Goal: Information Seeking & Learning: Check status

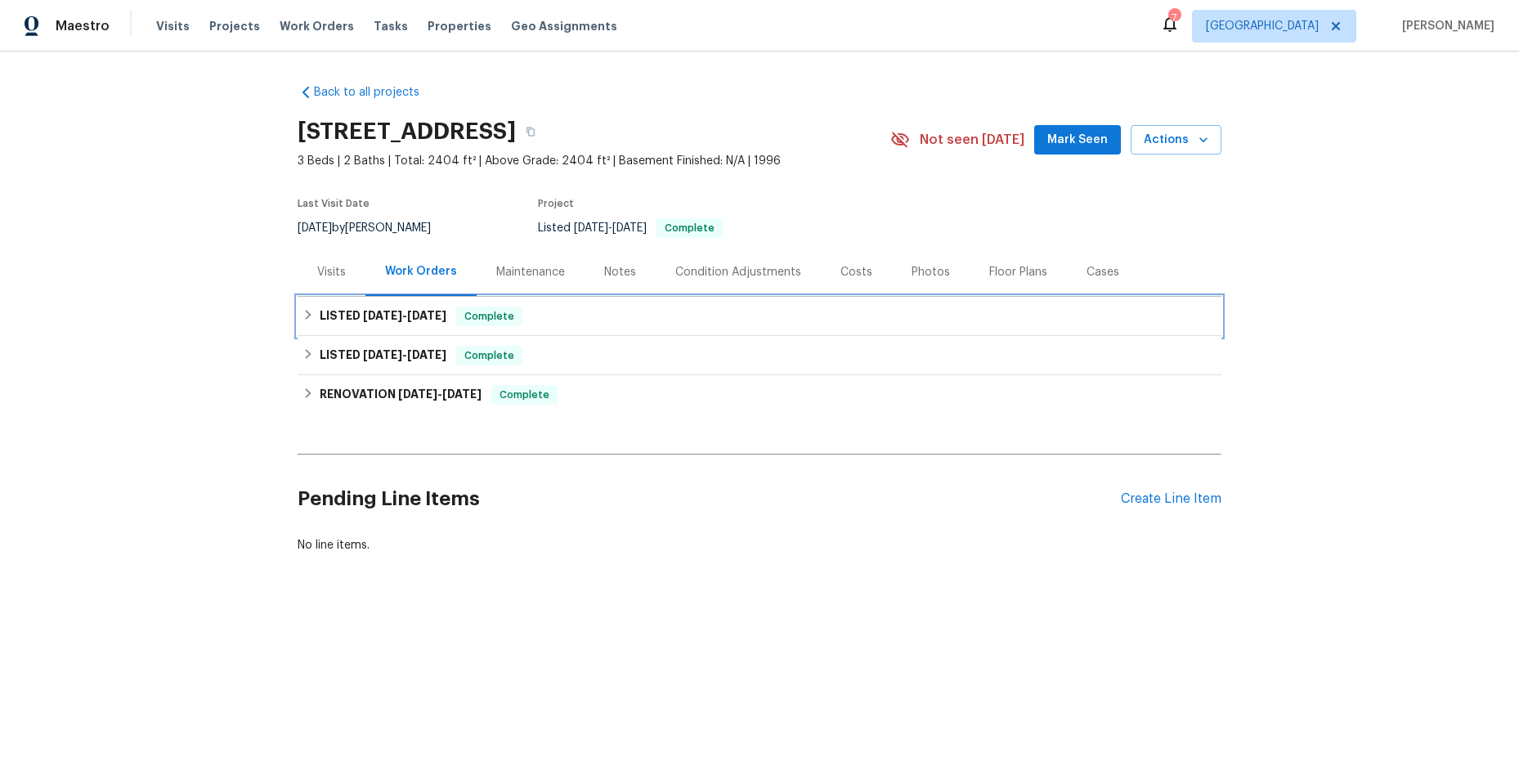
click at [303, 309] on icon at bounding box center [308, 314] width 11 height 11
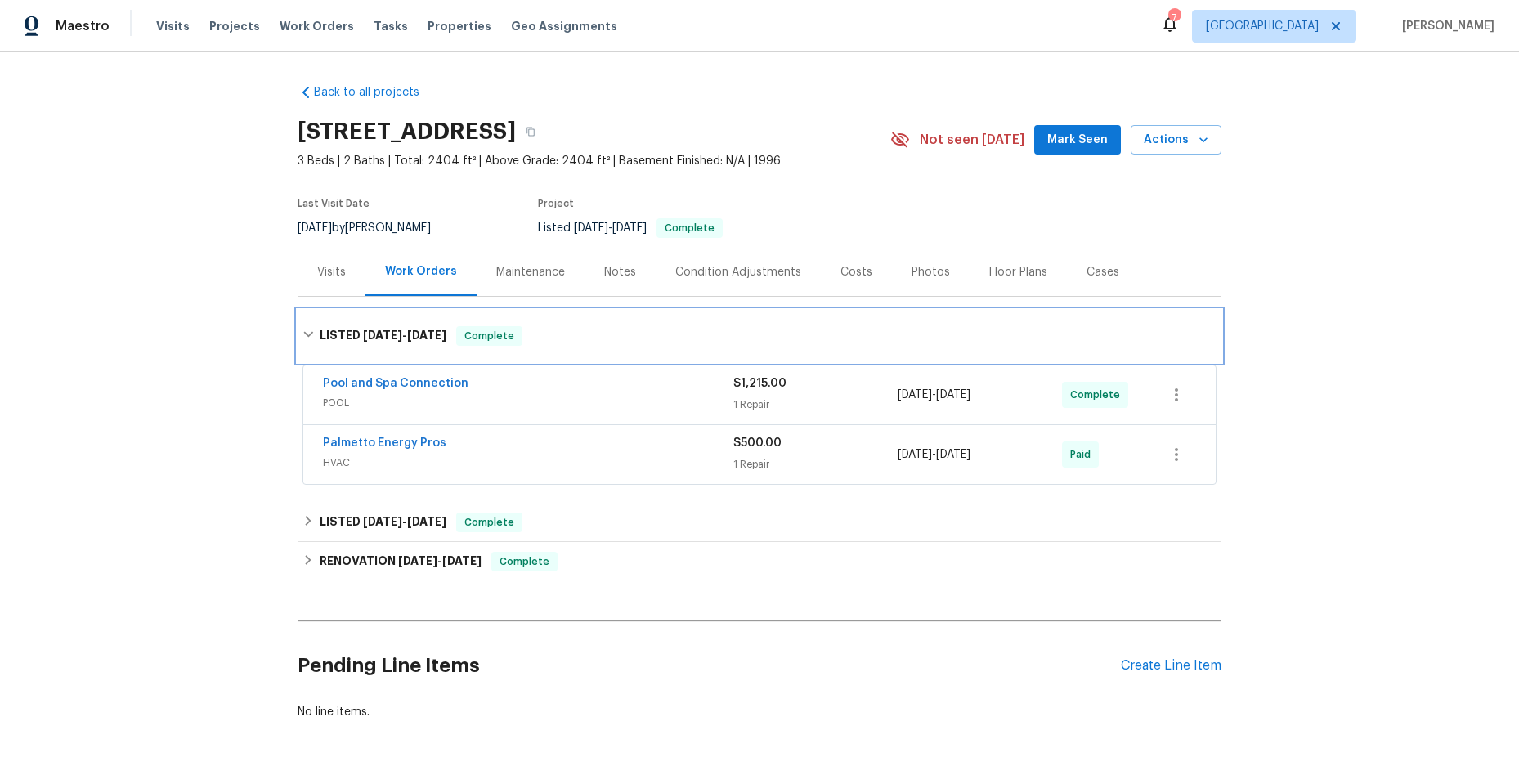
click at [297, 331] on div "LISTED 6/23/25 - 8/26/25 Complete" at bounding box center [759, 335] width 923 height 53
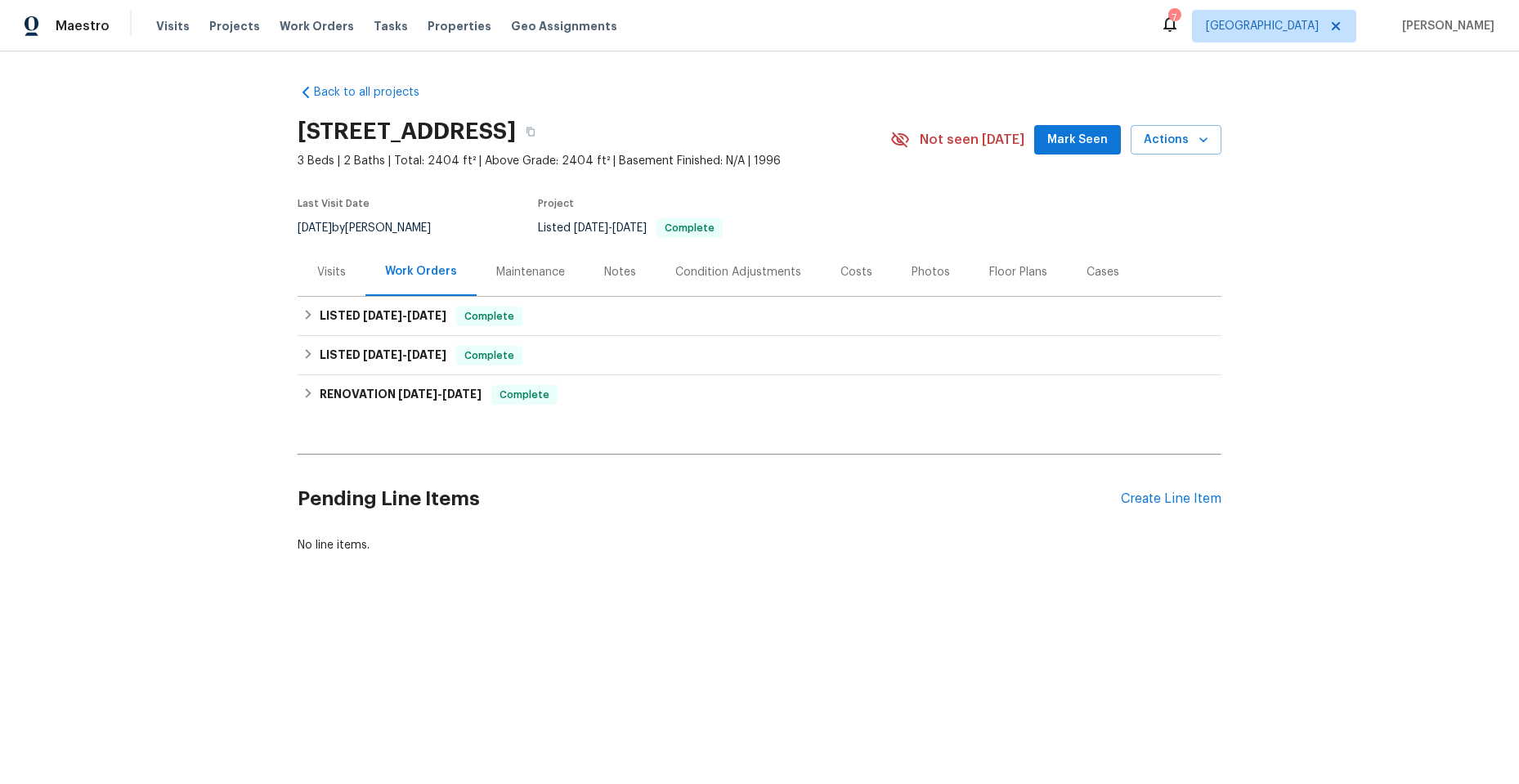
click at [512, 266] on div "Maintenance" at bounding box center [530, 271] width 68 height 16
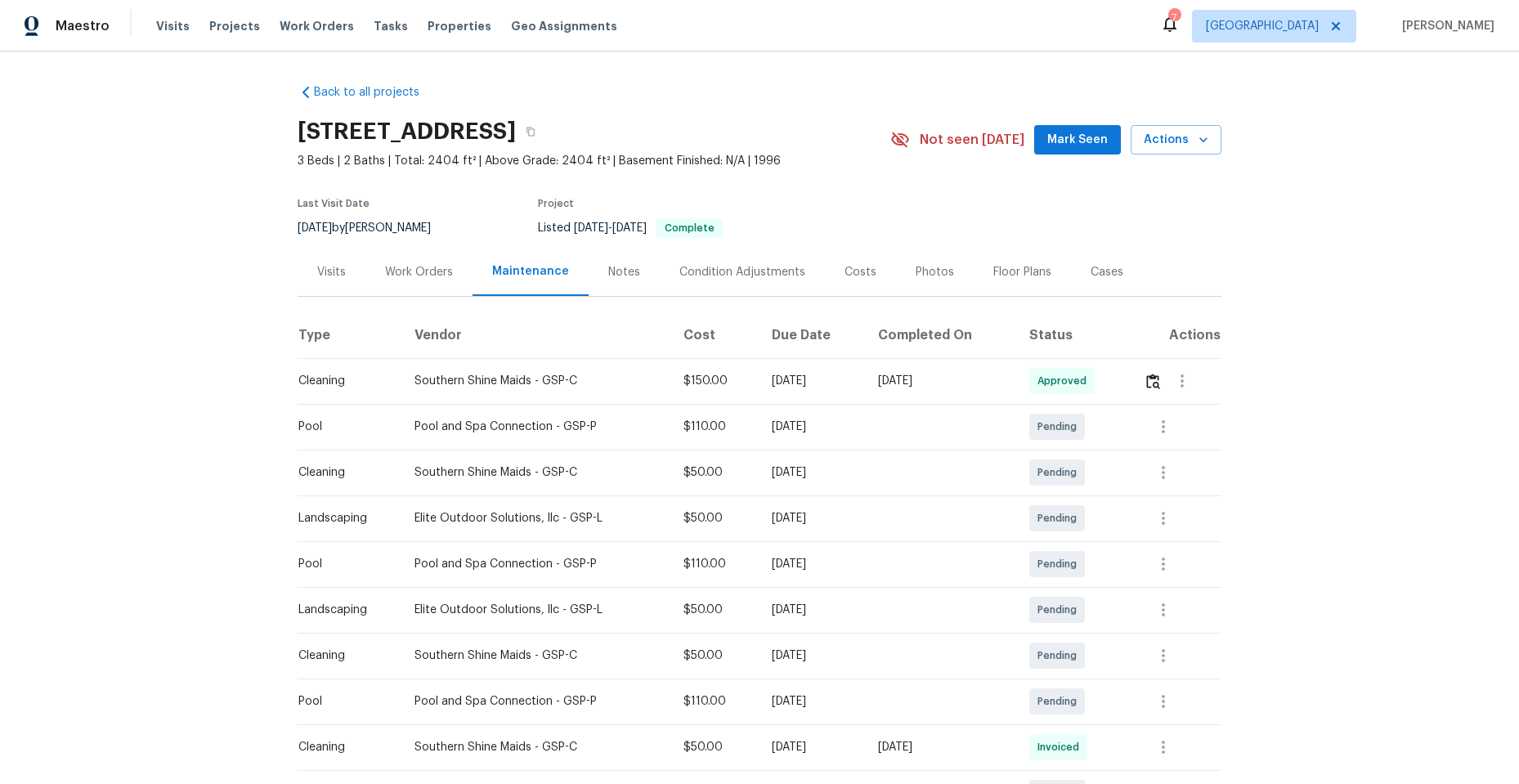
click at [415, 272] on div "Work Orders" at bounding box center [418, 271] width 67 height 16
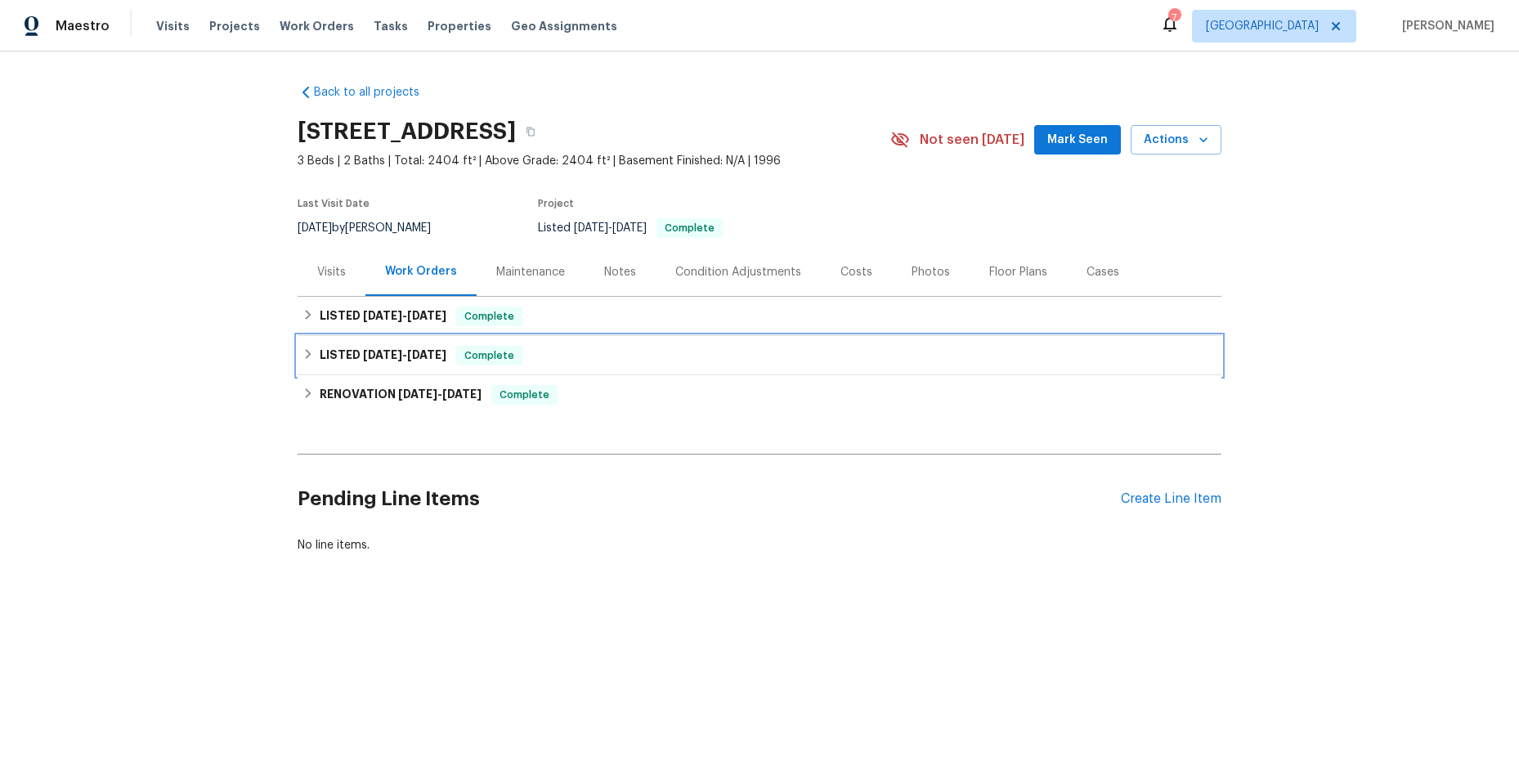
click at [306, 350] on icon at bounding box center [308, 354] width 11 height 11
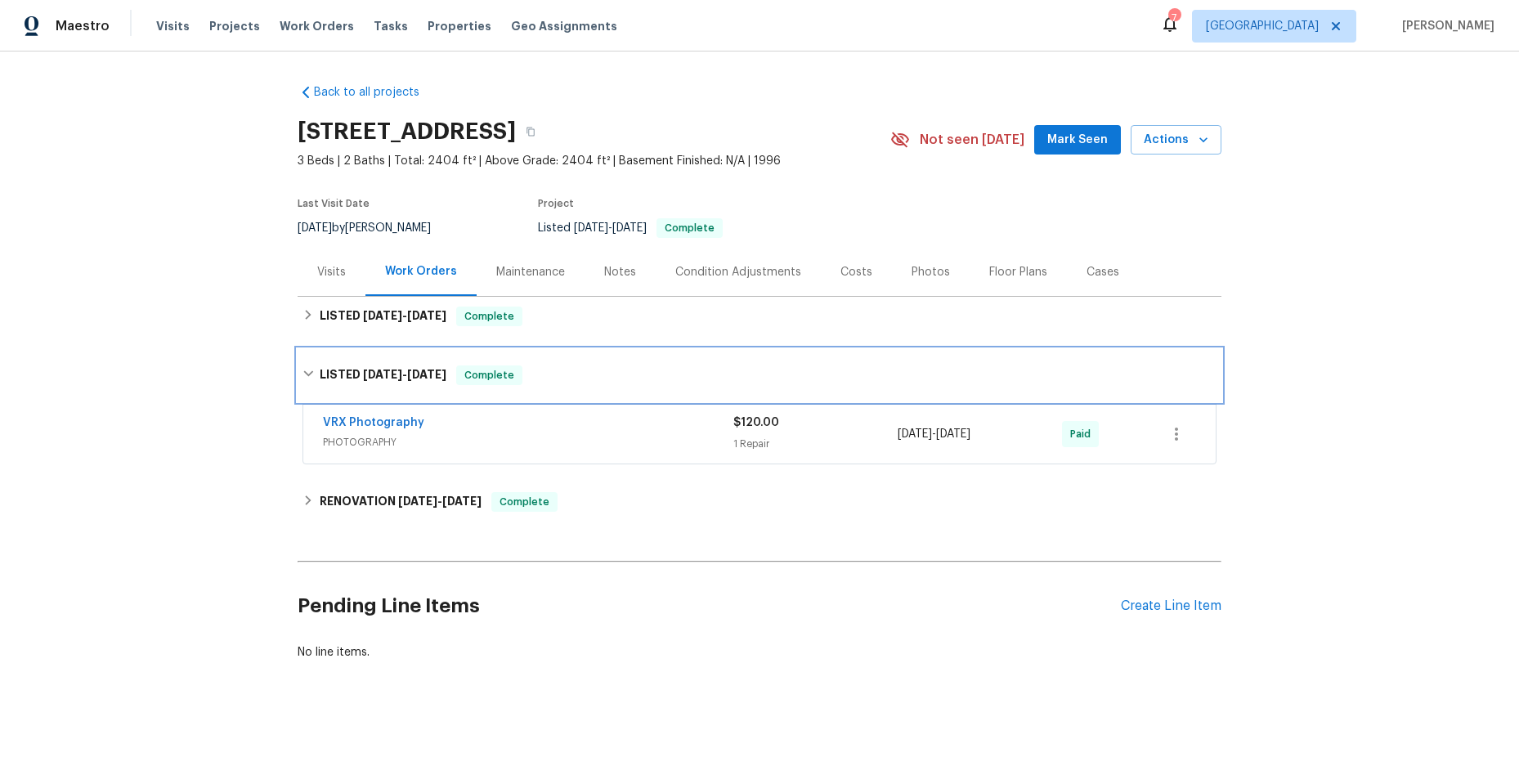
click at [297, 369] on div "LISTED 4/29/25 - 4/30/25 Complete" at bounding box center [759, 375] width 923 height 53
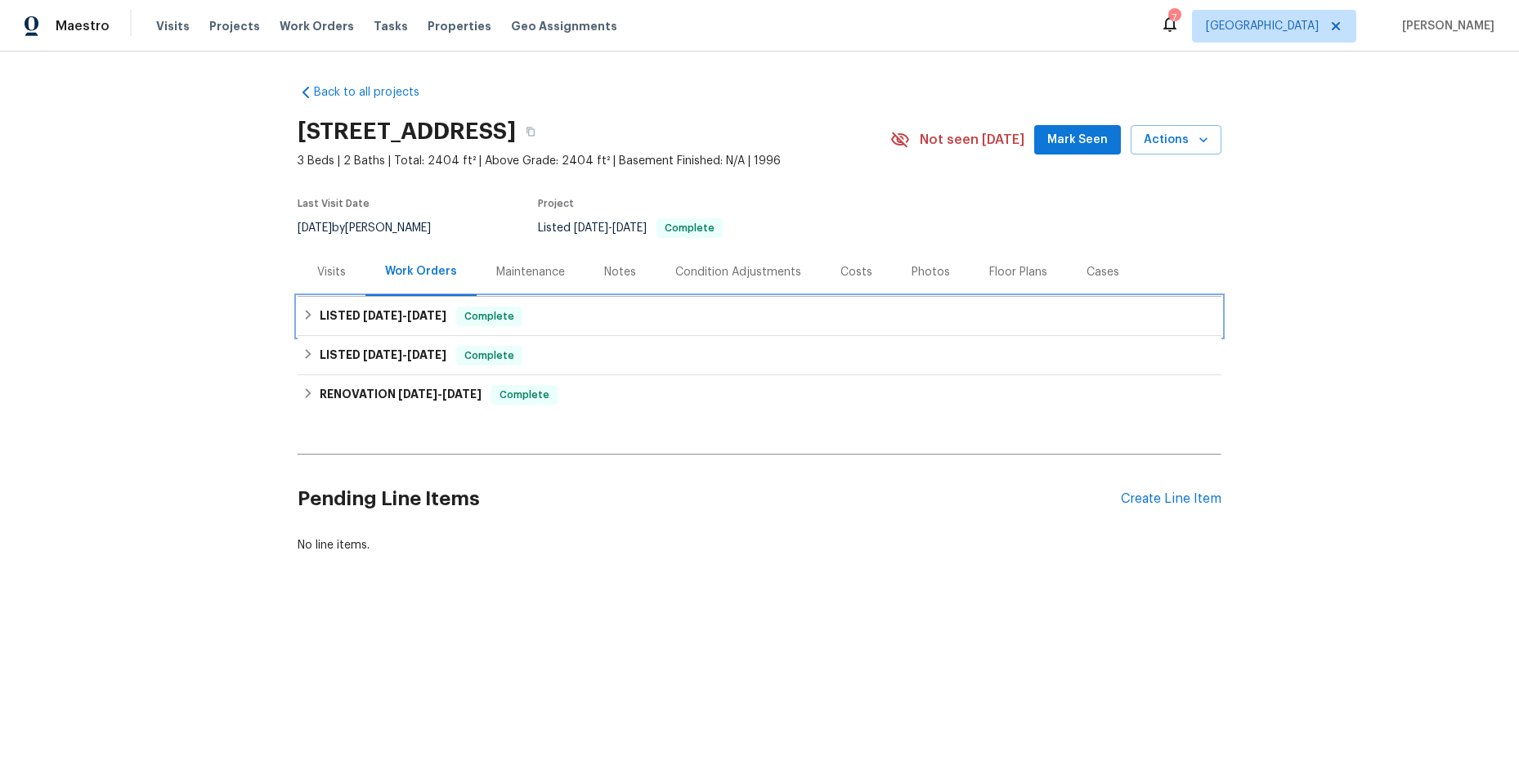
click at [303, 312] on icon at bounding box center [308, 314] width 11 height 11
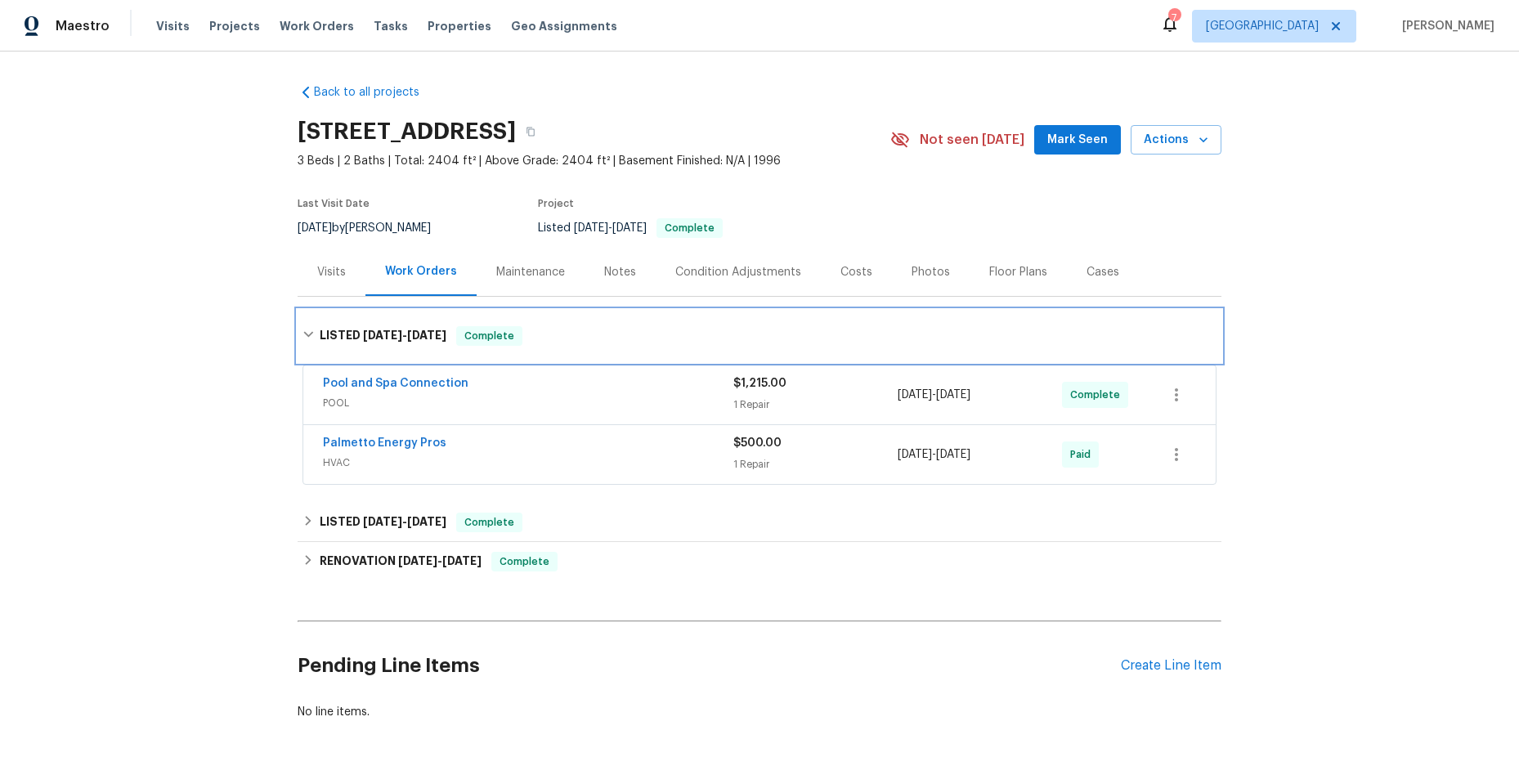
click at [303, 312] on div "LISTED 6/23/25 - 8/26/25 Complete" at bounding box center [759, 335] width 923 height 53
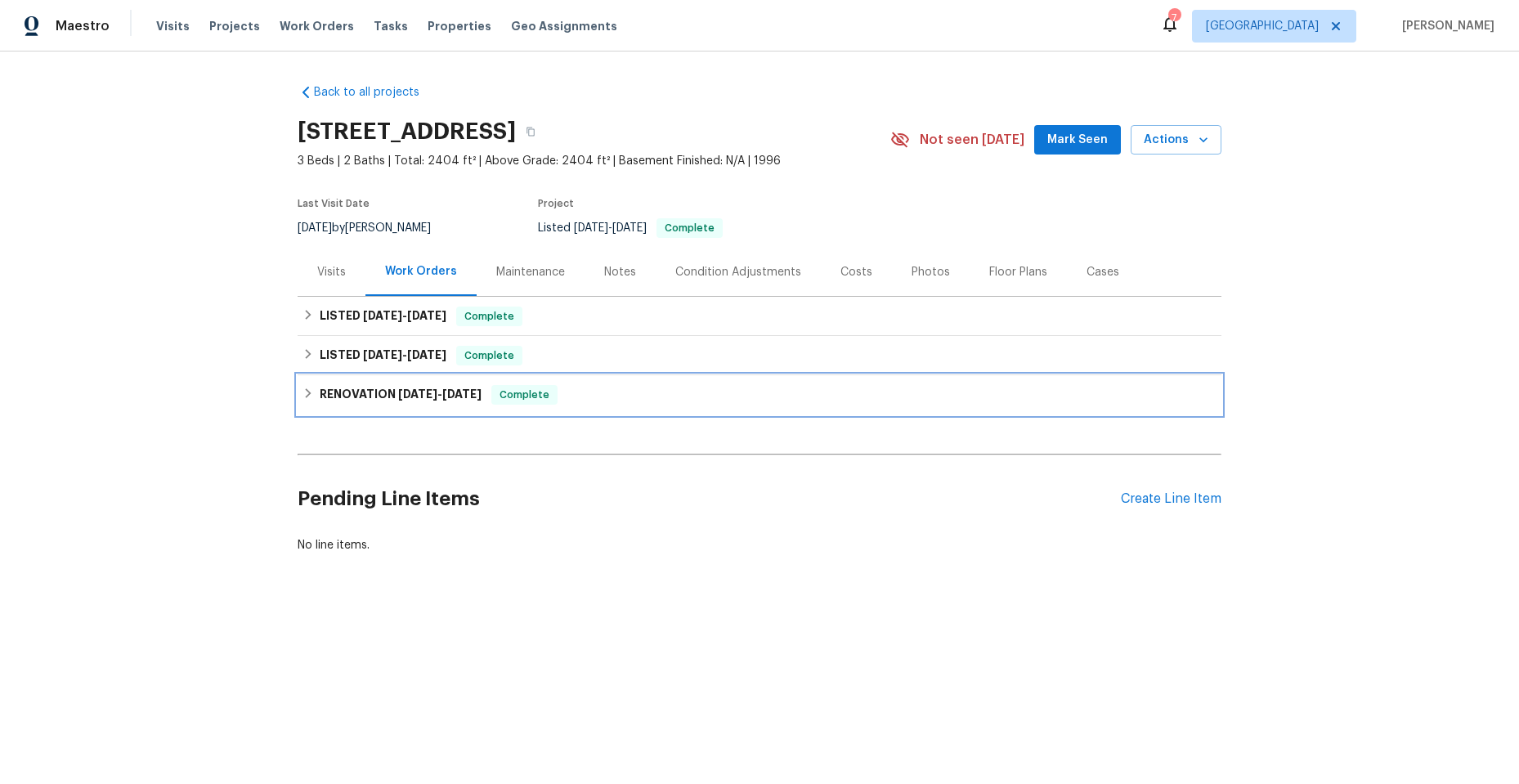
click at [303, 393] on icon at bounding box center [308, 392] width 11 height 11
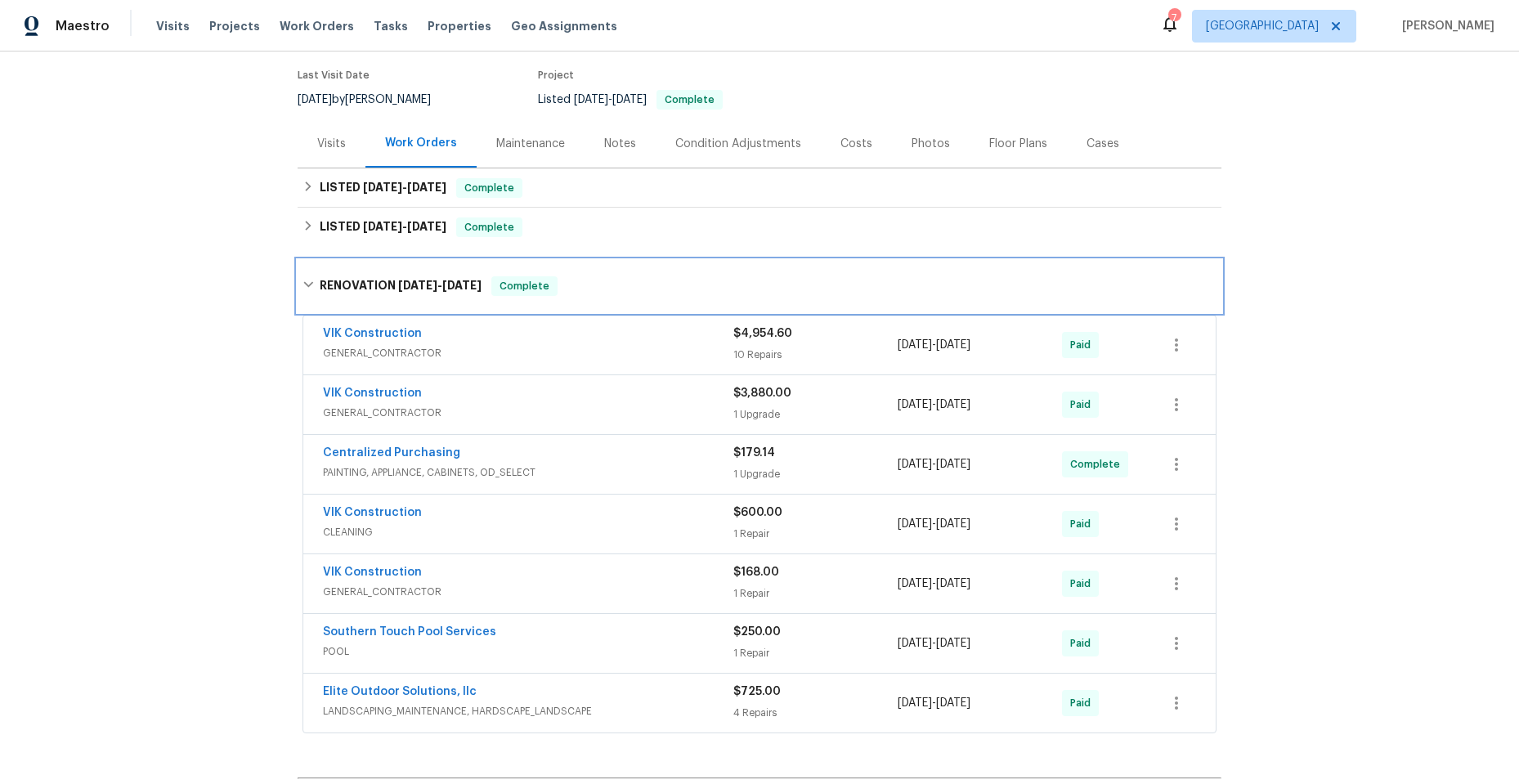
scroll to position [163, 0]
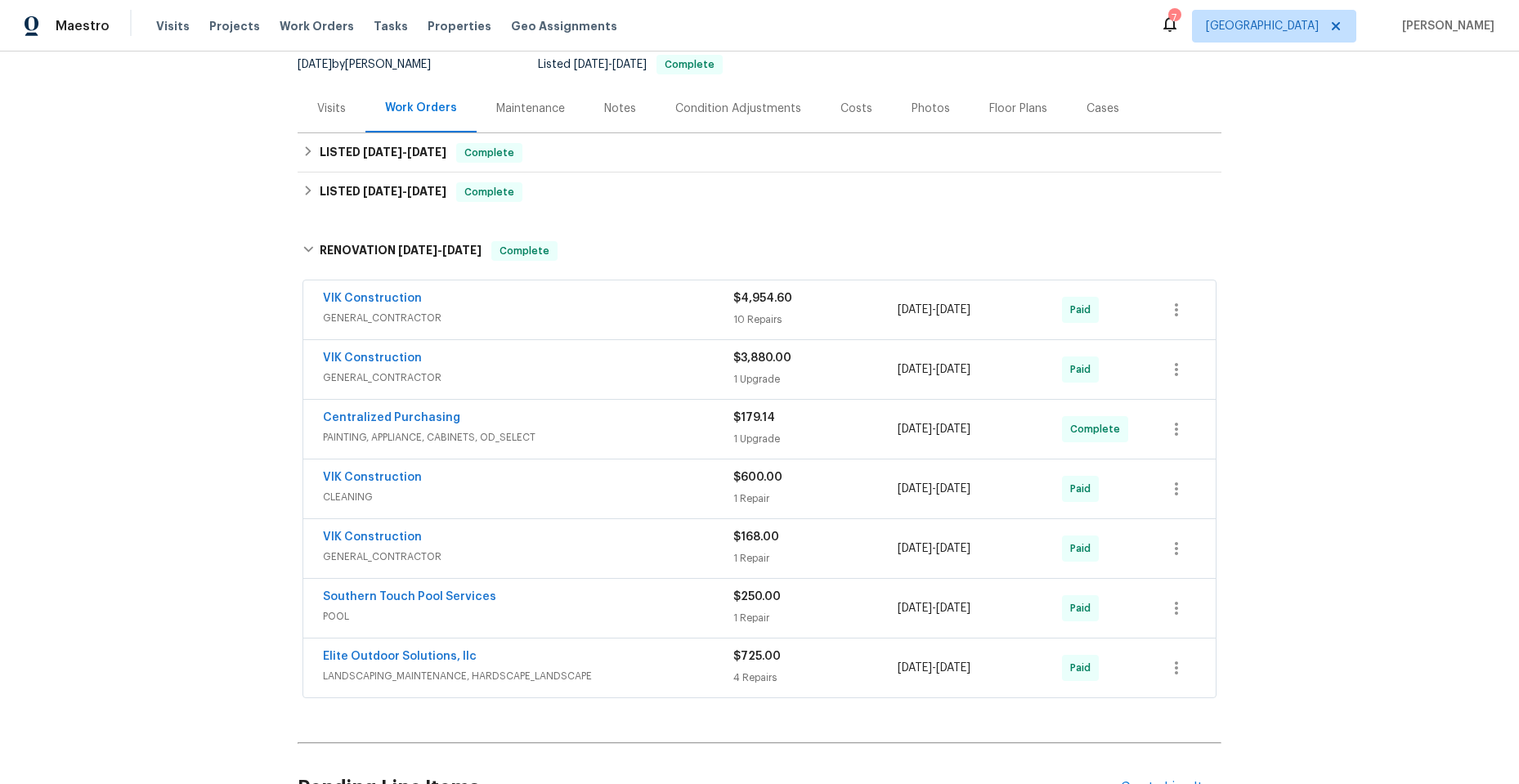
click at [526, 305] on div "VIK Construction" at bounding box center [527, 300] width 411 height 20
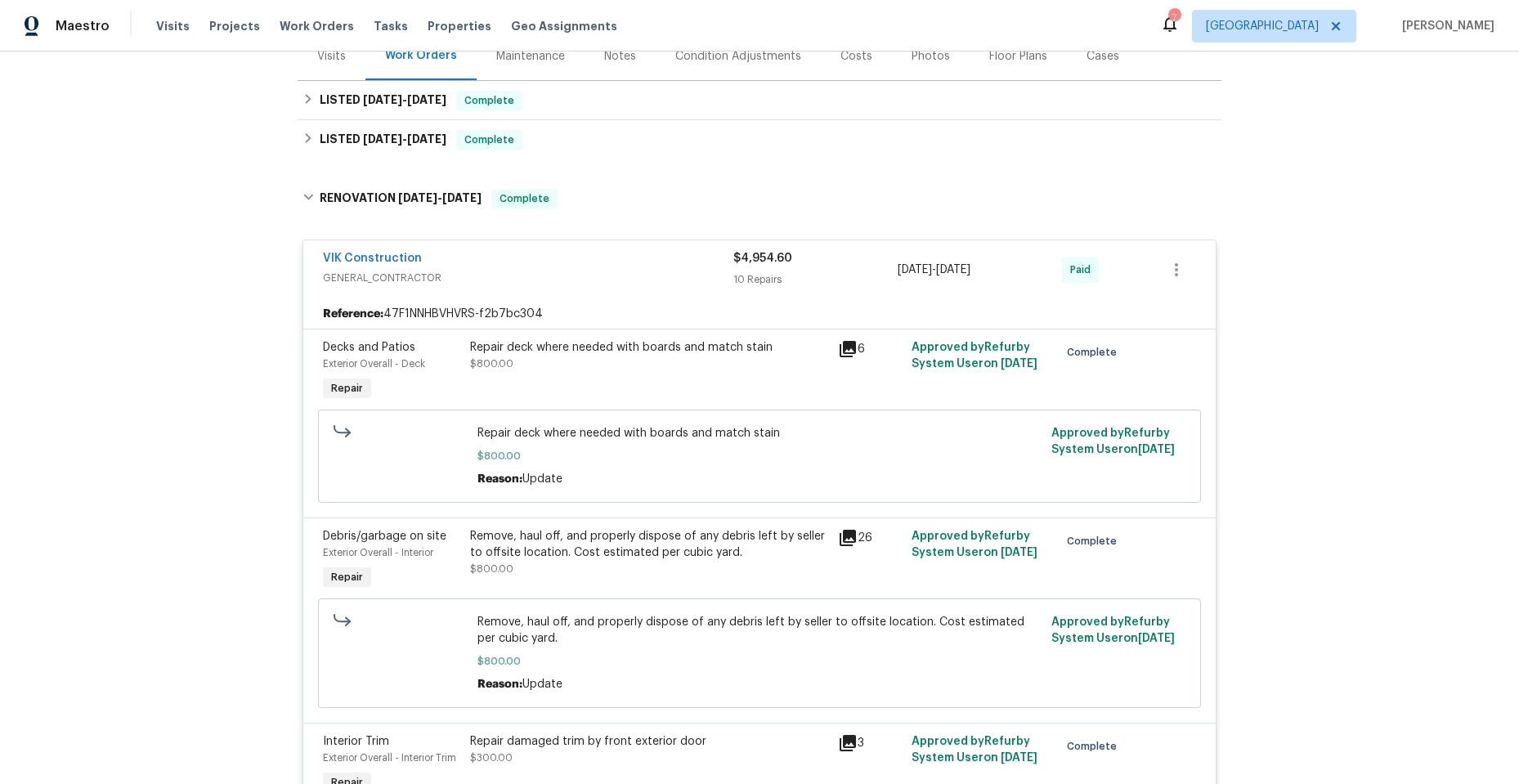
scroll to position [245, 0]
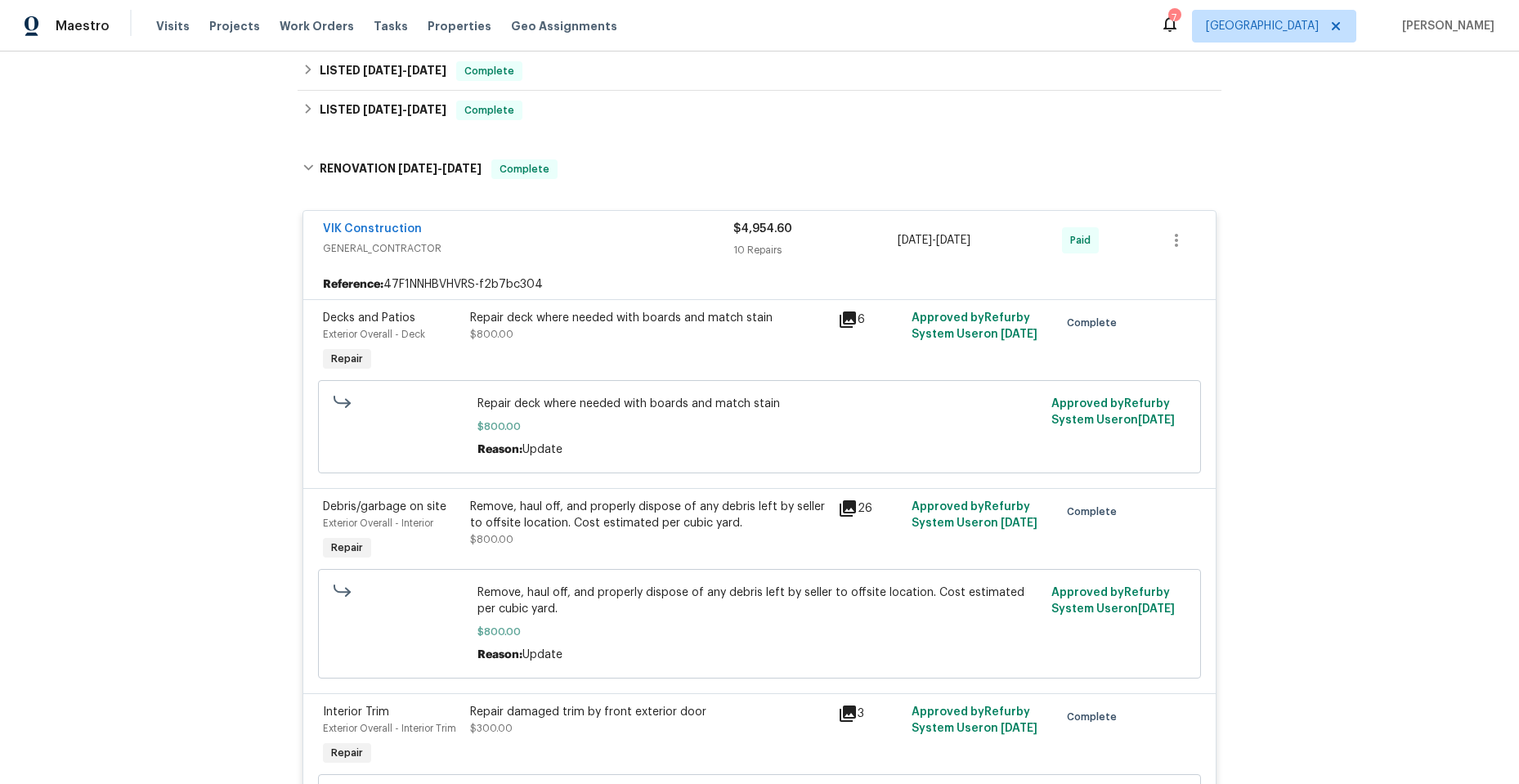
click at [839, 316] on icon at bounding box center [847, 319] width 16 height 16
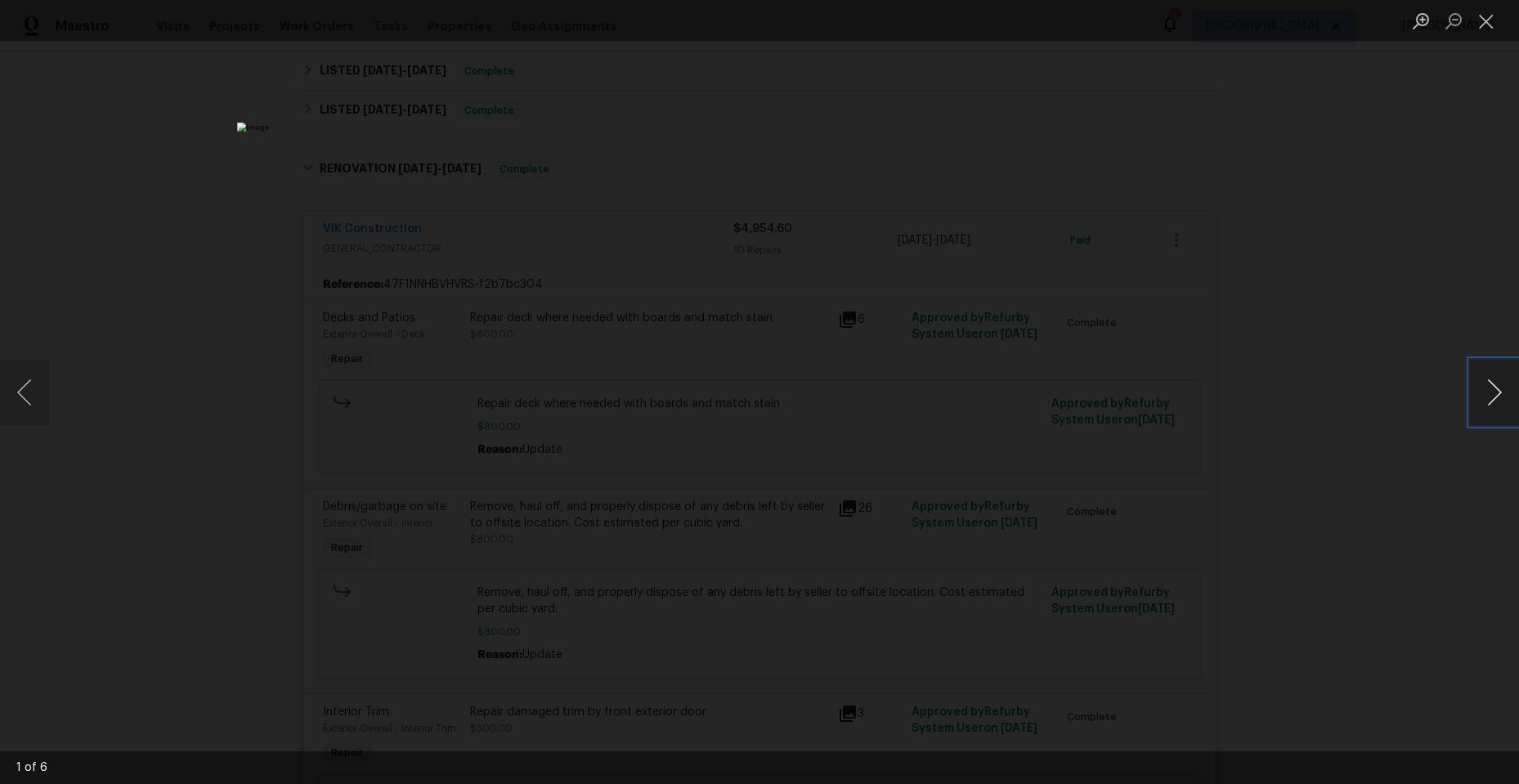
click at [1487, 387] on button "Next image" at bounding box center [1494, 392] width 49 height 66
click at [1484, 387] on button "Next image" at bounding box center [1494, 392] width 49 height 66
click at [1484, 387] on button "Next image" at bounding box center [1494, 392] width 49 height 66
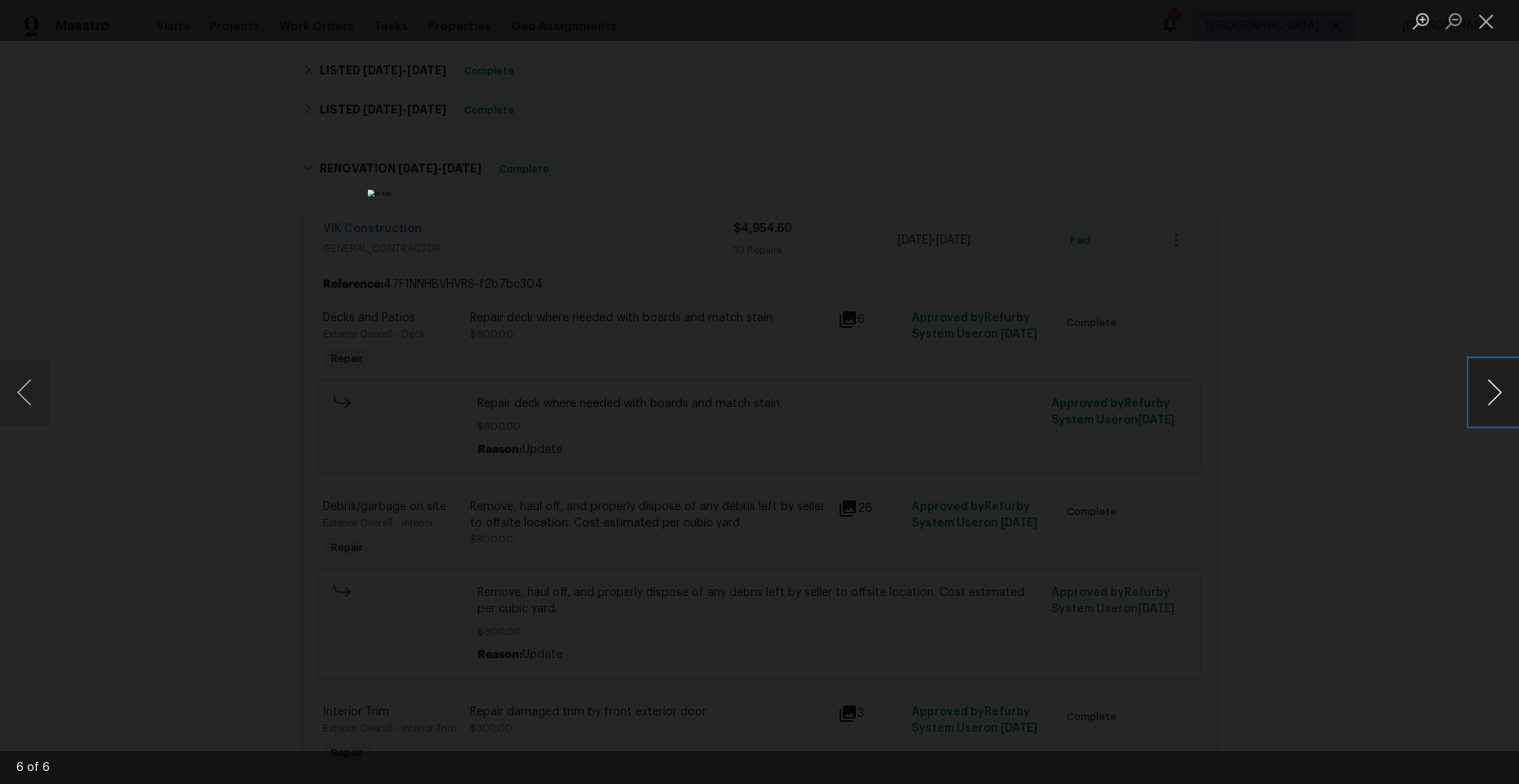
click at [1484, 387] on button "Next image" at bounding box center [1494, 392] width 49 height 66
click at [1483, 387] on button "Next image" at bounding box center [1494, 392] width 49 height 66
